Goal: Transaction & Acquisition: Subscribe to service/newsletter

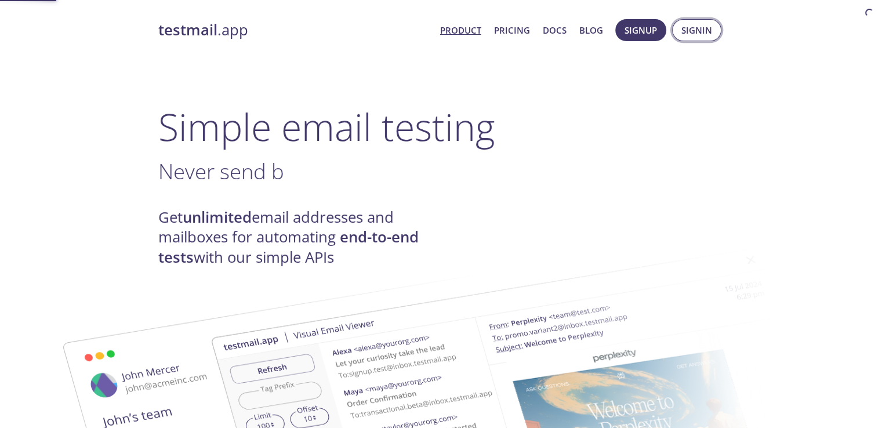
click at [694, 30] on span "Signin" at bounding box center [697, 30] width 31 height 15
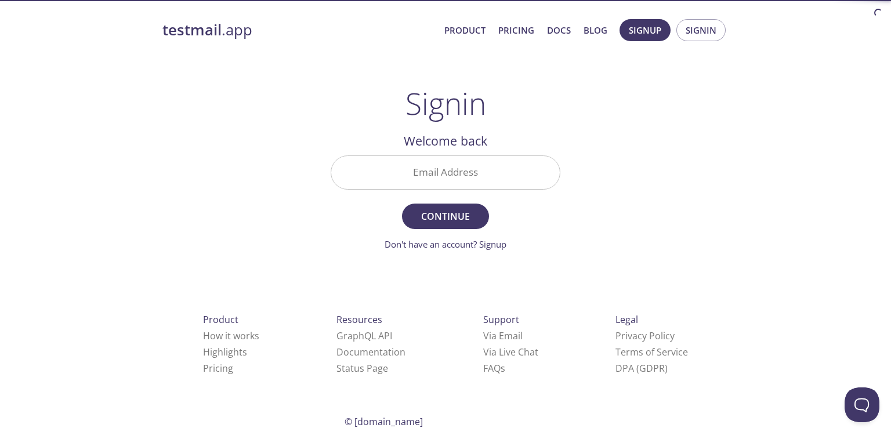
click at [470, 164] on input "Email Address" at bounding box center [445, 172] width 229 height 33
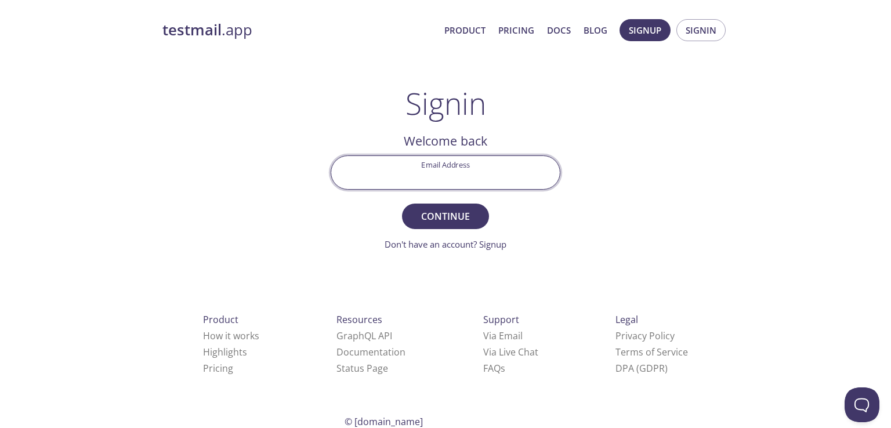
type input "[EMAIL_ADDRESS][DOMAIN_NAME]"
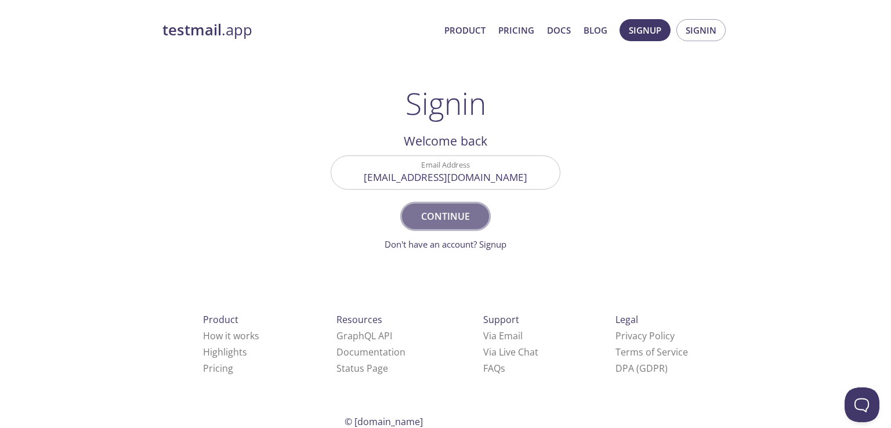
click at [445, 216] on span "Continue" at bounding box center [445, 216] width 61 height 16
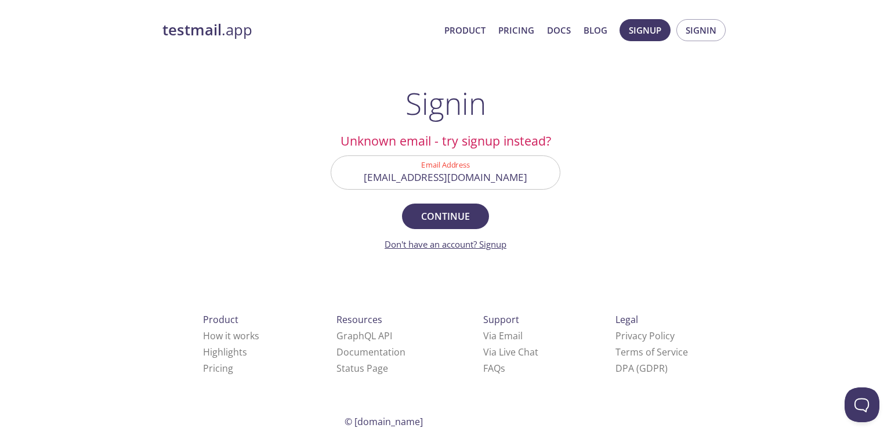
click at [468, 248] on link "Don't have an account? Signup" at bounding box center [446, 244] width 122 height 12
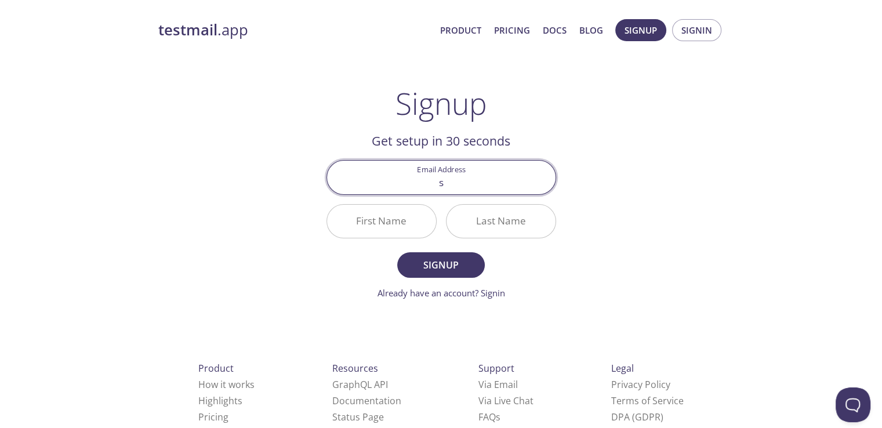
type input "[EMAIL_ADDRESS][DOMAIN_NAME]"
click at [354, 229] on input "First Name" at bounding box center [381, 221] width 109 height 33
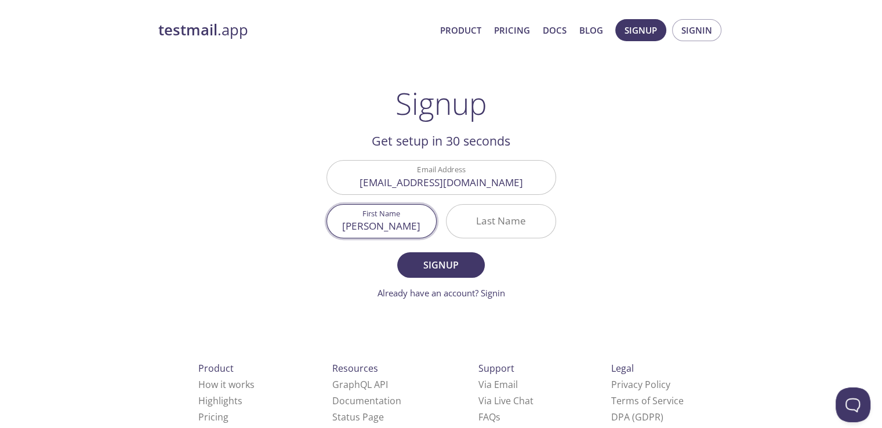
type input "[PERSON_NAME]"
click at [527, 205] on input "Last Name" at bounding box center [501, 221] width 109 height 33
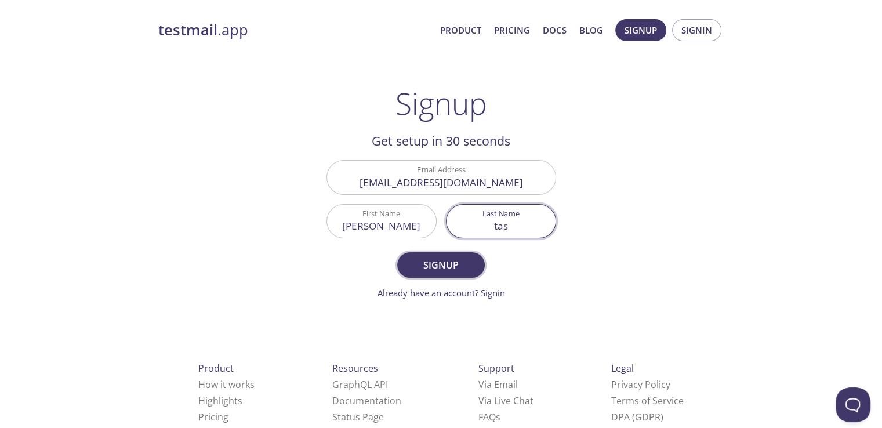
type input "tas"
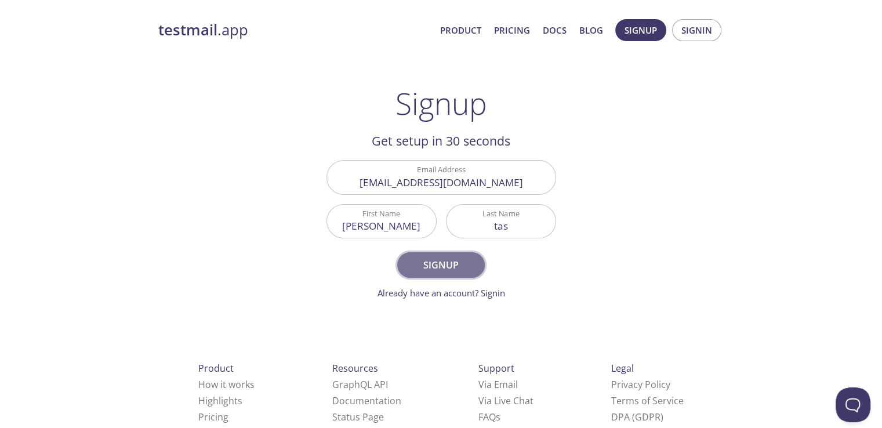
click at [465, 254] on button "Signup" at bounding box center [440, 265] width 87 height 26
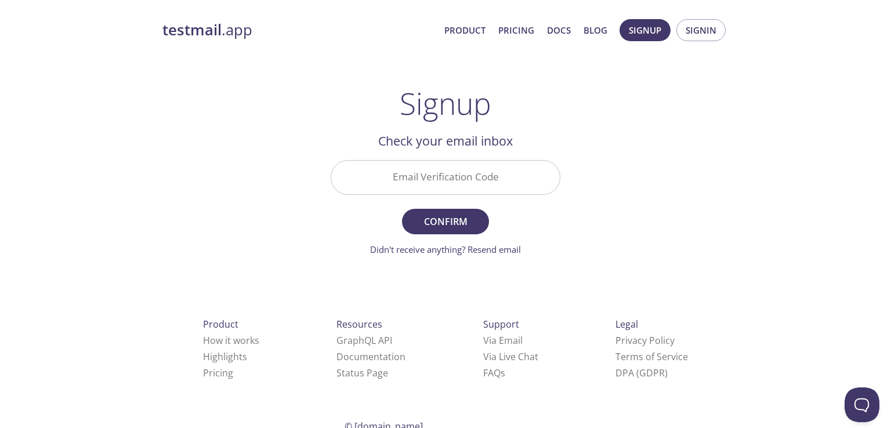
click at [470, 185] on input "Email Verification Code" at bounding box center [445, 177] width 229 height 33
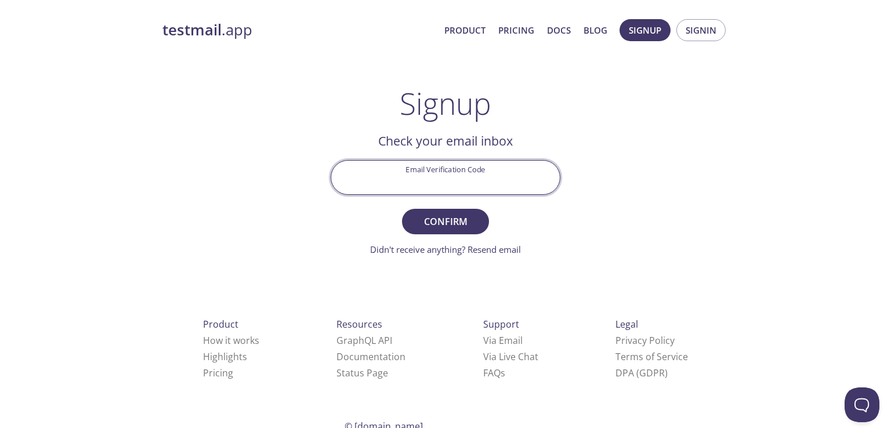
paste input "JLHJHRL"
type input "JLHJHRL"
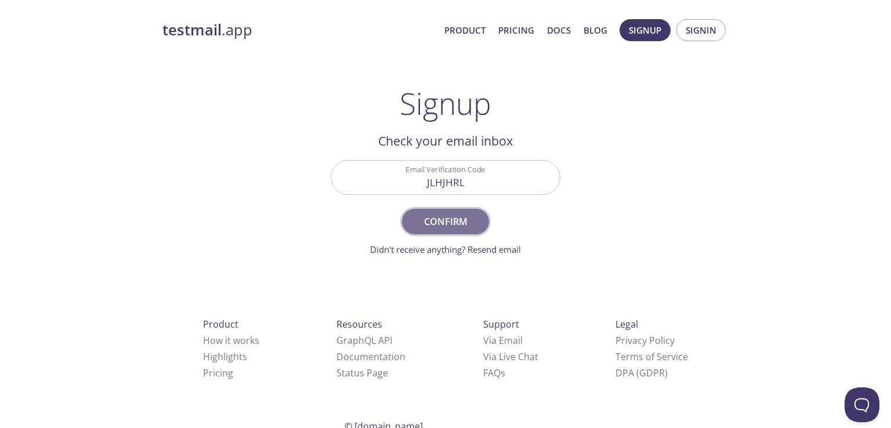
click at [471, 221] on span "Confirm" at bounding box center [445, 221] width 61 height 16
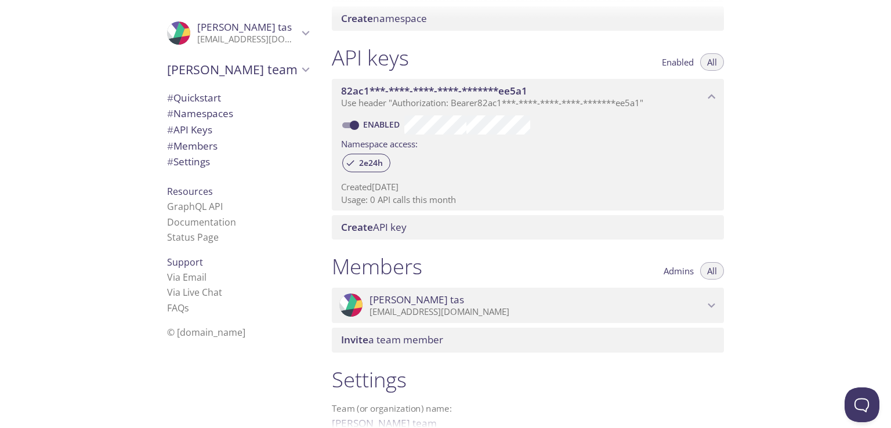
scroll to position [290, 0]
